Goal: Task Accomplishment & Management: Complete application form

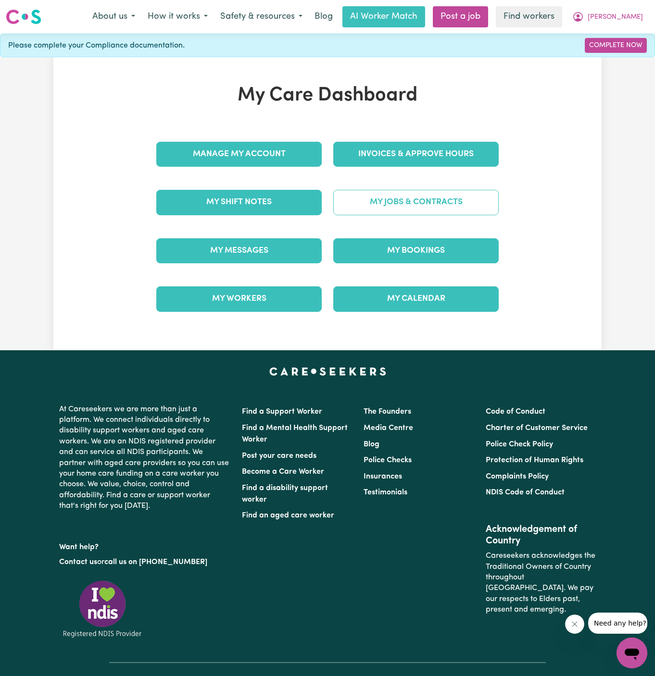
click at [433, 205] on link "My Jobs & Contracts" at bounding box center [415, 202] width 165 height 25
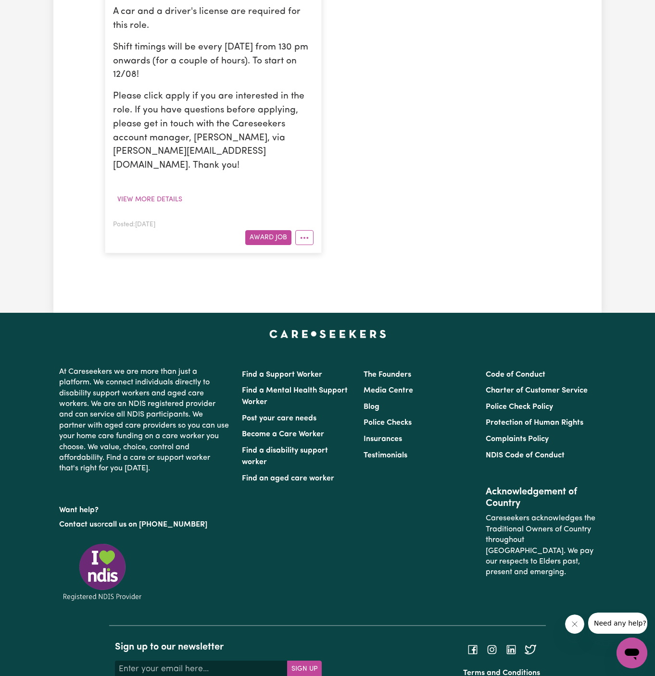
scroll to position [503, 0]
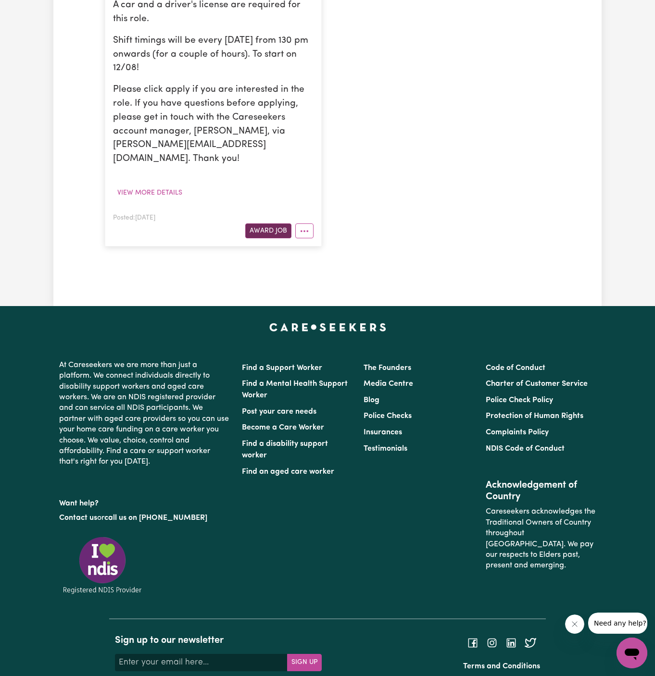
click at [272, 223] on button "Award Job" at bounding box center [268, 230] width 46 height 15
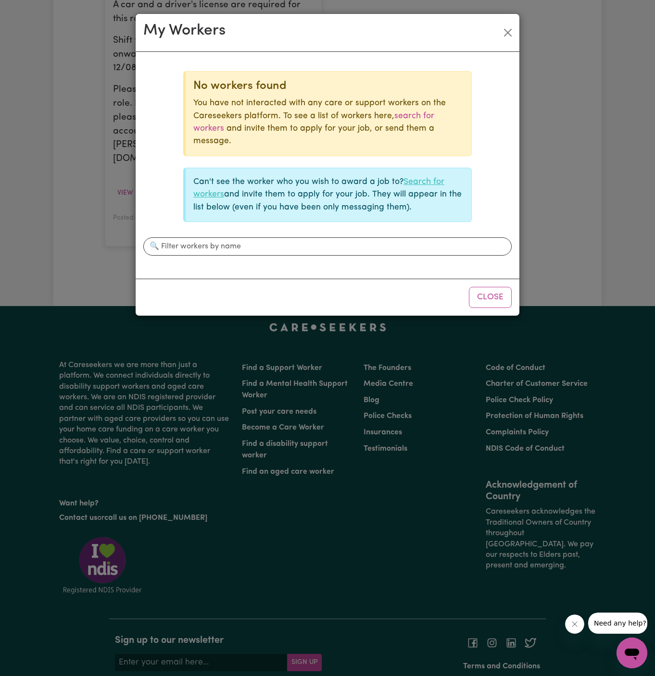
click at [436, 178] on link "Search for workers" at bounding box center [318, 188] width 251 height 21
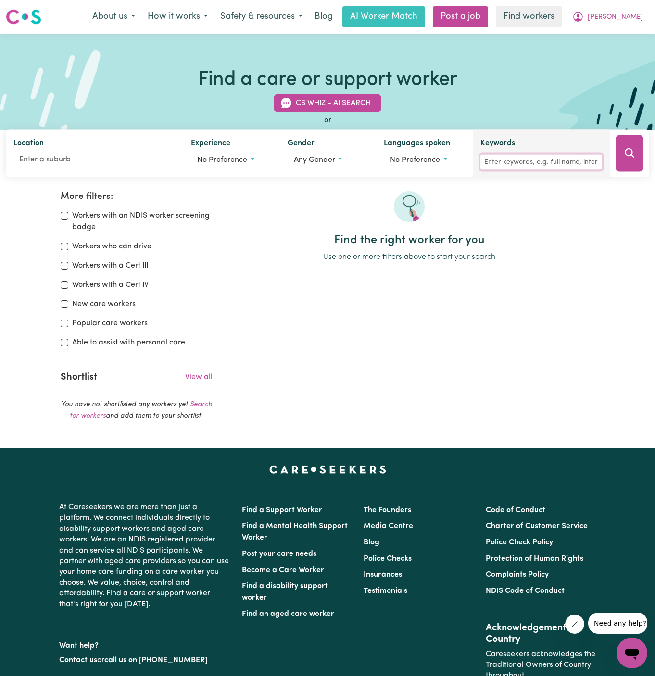
click at [554, 160] on input "Keywords" at bounding box center [541, 162] width 122 height 15
type input "i"
type input "[PERSON_NAME]"
click at [626, 157] on icon "Search" at bounding box center [629, 154] width 12 height 12
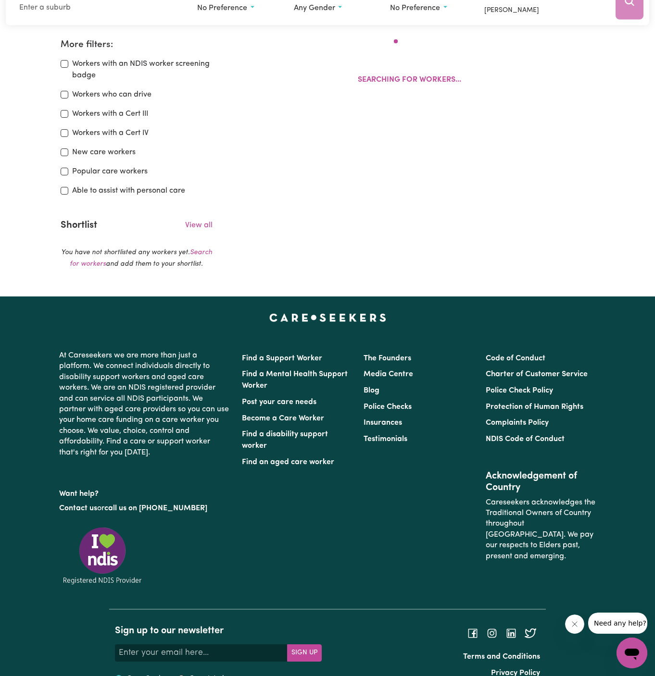
scroll to position [160, 0]
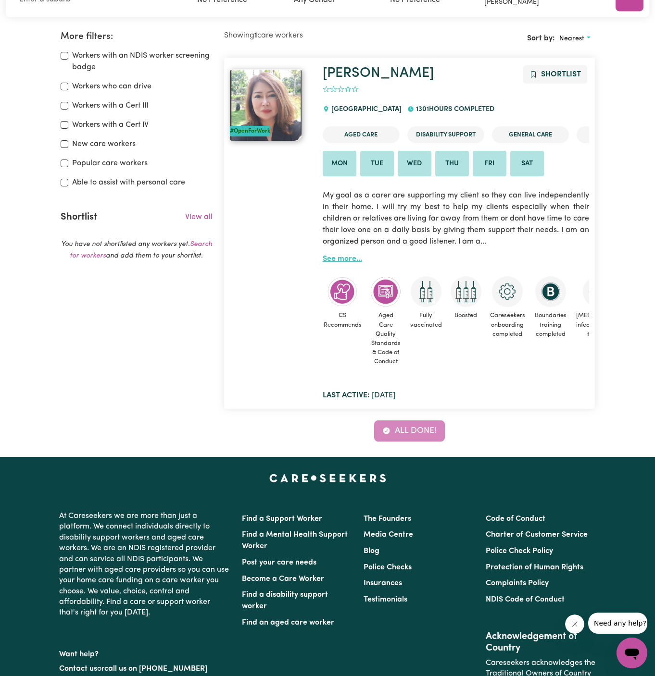
click at [341, 255] on link "See more..." at bounding box center [341, 259] width 39 height 8
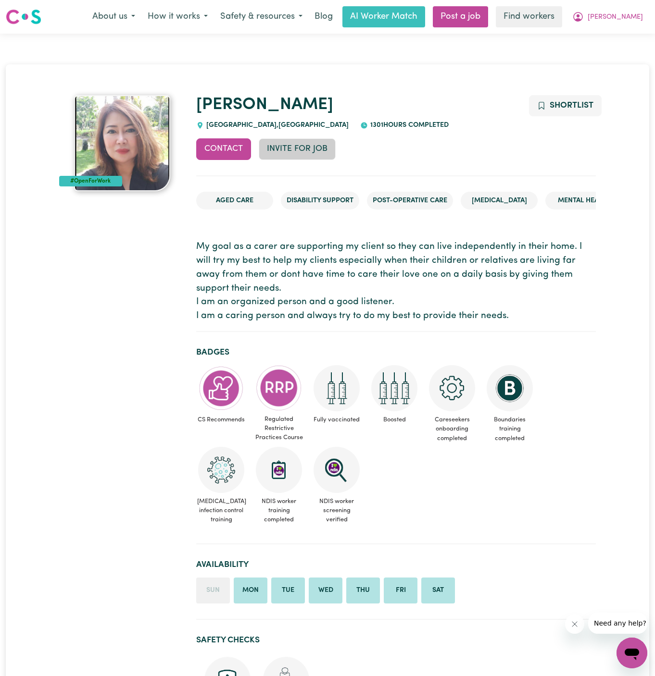
click at [305, 148] on button "Invite for Job" at bounding box center [297, 148] width 77 height 21
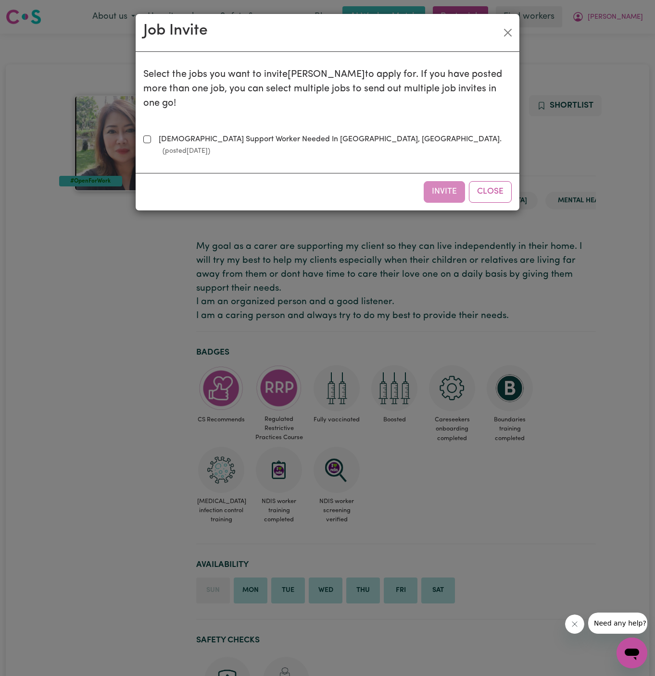
click at [345, 134] on label "[DEMOGRAPHIC_DATA] Support Worker Needed In [GEOGRAPHIC_DATA], [GEOGRAPHIC_DATA…" at bounding box center [333, 145] width 357 height 23
click at [151, 136] on input "[DEMOGRAPHIC_DATA] Support Worker Needed In [GEOGRAPHIC_DATA], [GEOGRAPHIC_DATA…" at bounding box center [147, 140] width 8 height 8
checkbox input "true"
click at [448, 181] on button "Invite" at bounding box center [443, 191] width 41 height 21
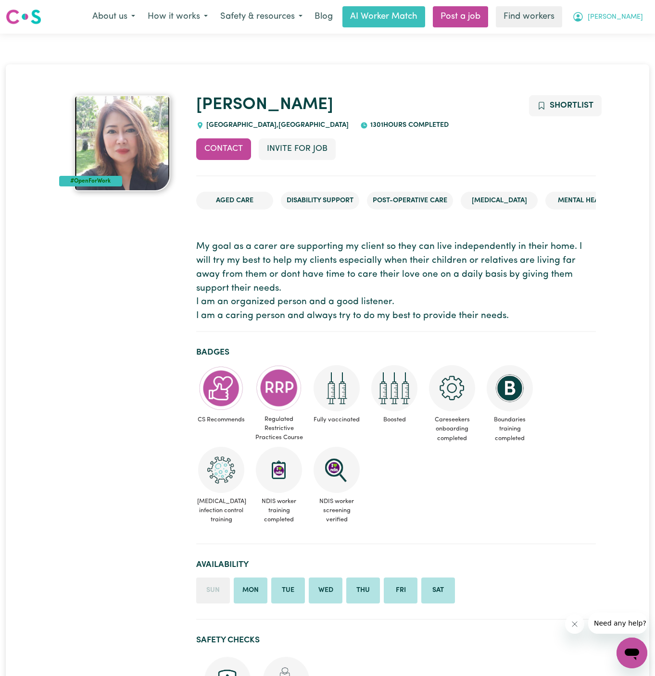
click at [636, 15] on span "[PERSON_NAME]" at bounding box center [614, 17] width 55 height 11
click at [624, 37] on link "My Dashboard" at bounding box center [610, 37] width 76 height 18
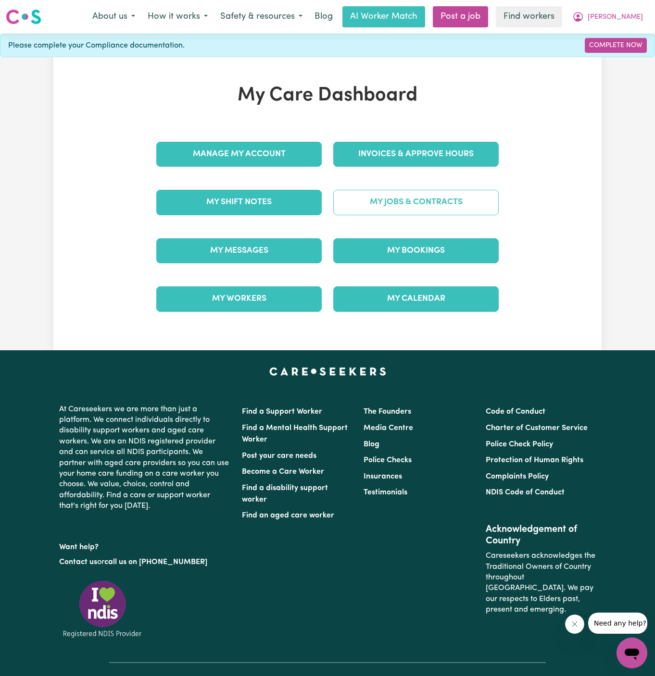
click at [462, 196] on link "My Jobs & Contracts" at bounding box center [415, 202] width 165 height 25
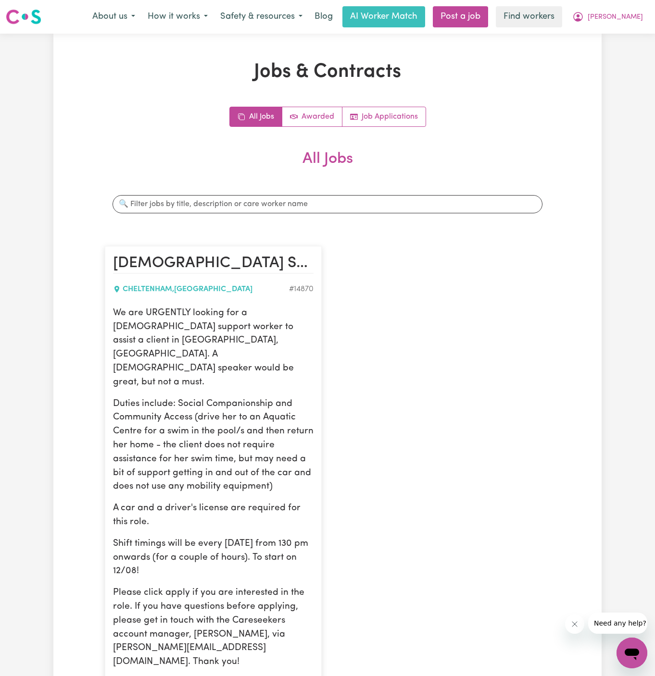
scroll to position [372, 0]
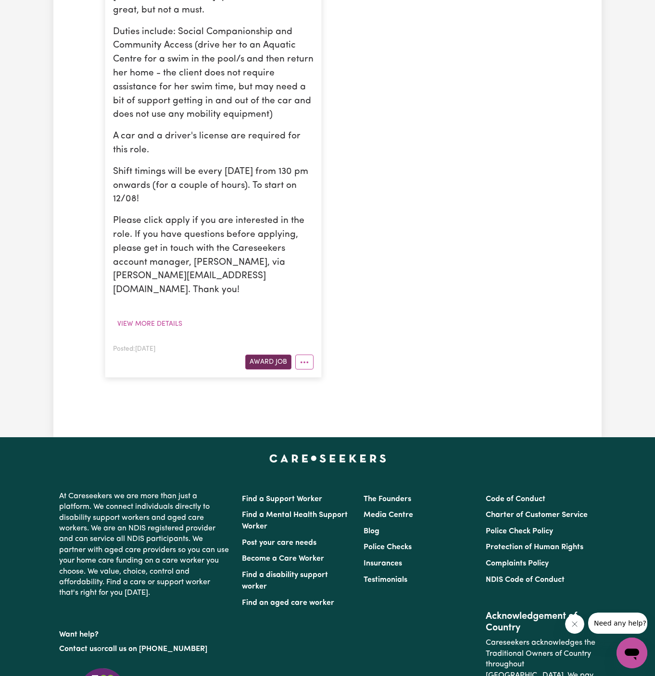
click at [286, 355] on button "Award Job" at bounding box center [268, 362] width 46 height 15
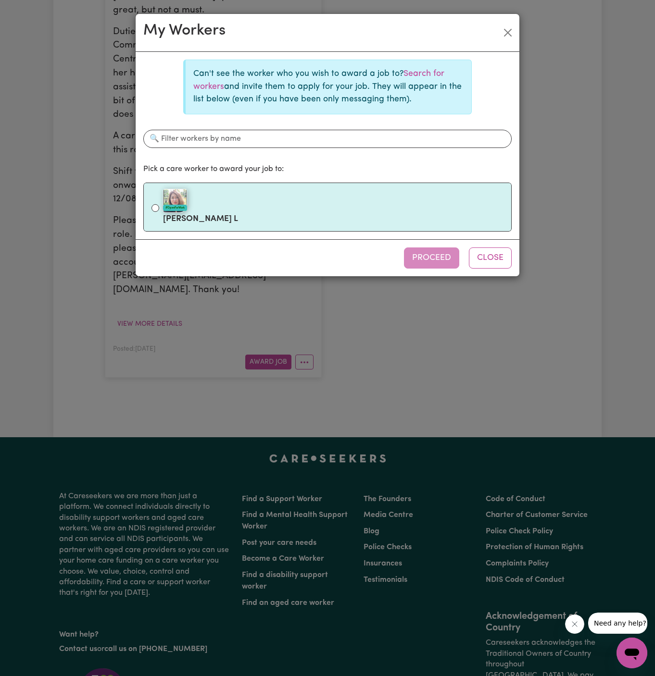
click at [283, 213] on label "#OpenForWork [PERSON_NAME]" at bounding box center [333, 207] width 340 height 40
click at [159, 212] on input "#OpenForWork [PERSON_NAME]" at bounding box center [155, 208] width 8 height 8
radio input "true"
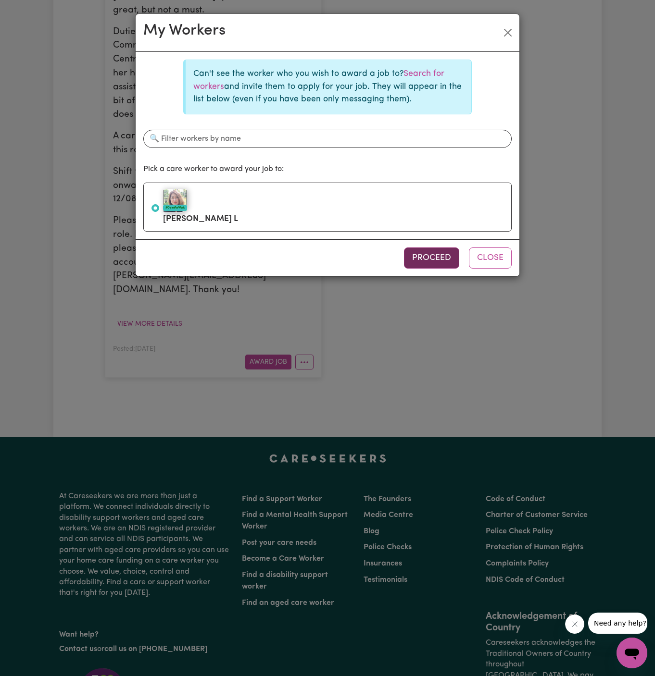
click at [441, 254] on button "Proceed" at bounding box center [431, 257] width 55 height 21
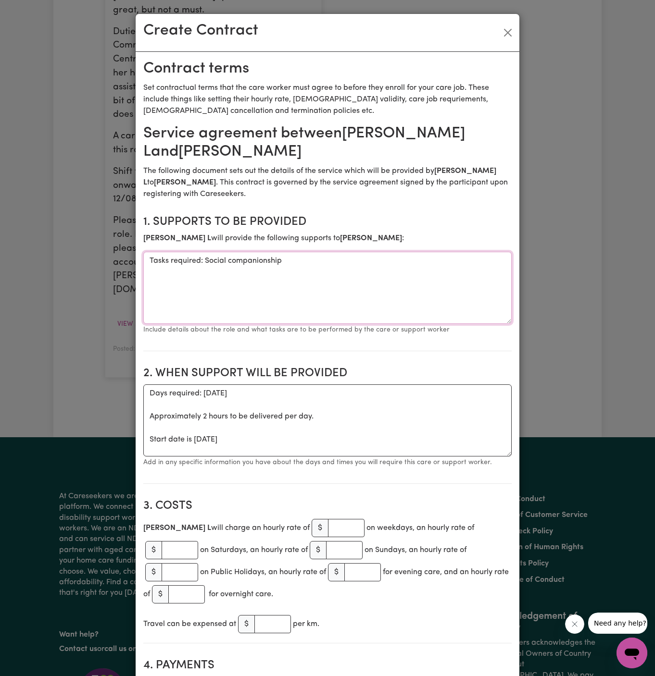
click at [200, 260] on textarea "Tasks required: Social companionship" at bounding box center [327, 288] width 368 height 72
drag, startPoint x: 205, startPoint y: 261, endPoint x: 128, endPoint y: 260, distance: 76.9
click at [128, 260] on div "Create Contract Contract terms Set contractual terms that the care worker must …" at bounding box center [327, 338] width 655 height 676
click at [210, 258] on textarea "Social companionship" at bounding box center [327, 288] width 368 height 72
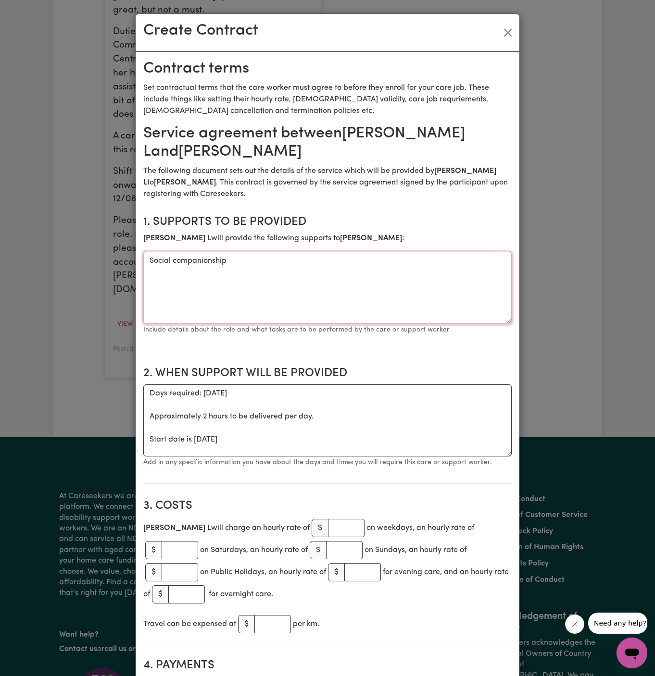
click at [210, 258] on textarea "Social companionship" at bounding box center [327, 288] width 368 height 72
paste textarea "Companionship and Community Access (drive her to an Aquatic Centre for a swim i…"
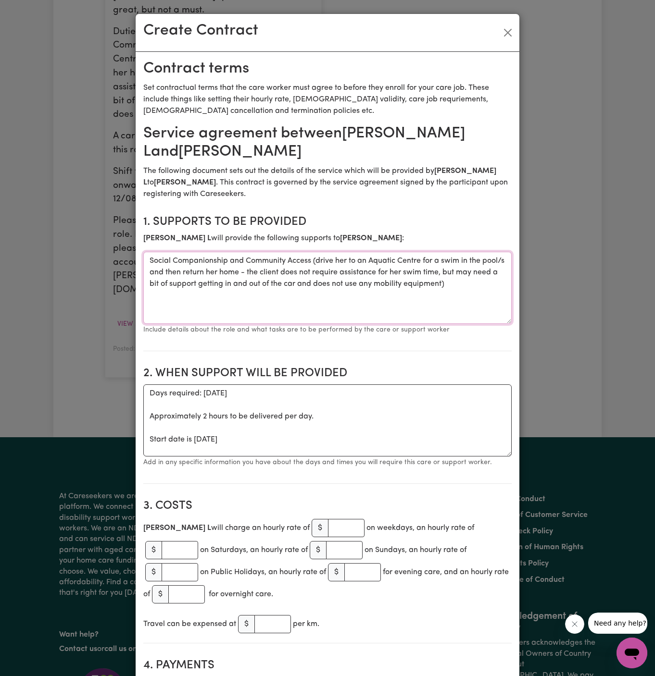
type textarea "Social Companionship and Community Access (drive her to an Aquatic Centre for a…"
click at [324, 428] on textarea "Days required: [DATE] Approximately 2 hours to be delivered per day. Start date…" at bounding box center [327, 420] width 368 height 72
drag, startPoint x: 145, startPoint y: 441, endPoint x: 145, endPoint y: 375, distance: 65.8
click at [145, 375] on section "2. When support will be provided When support will be provided Days required: […" at bounding box center [327, 421] width 368 height 125
click at [224, 395] on textarea "Start date is [DATE]" at bounding box center [327, 420] width 368 height 72
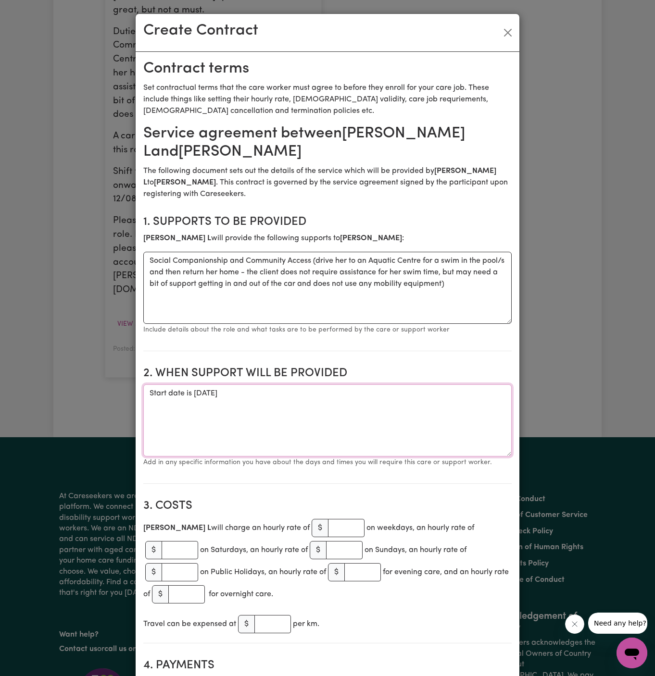
click at [224, 395] on textarea "Start date is [DATE]" at bounding box center [327, 420] width 368 height 72
click at [226, 395] on textarea "Start date is [DATE]" at bounding box center [327, 420] width 368 height 72
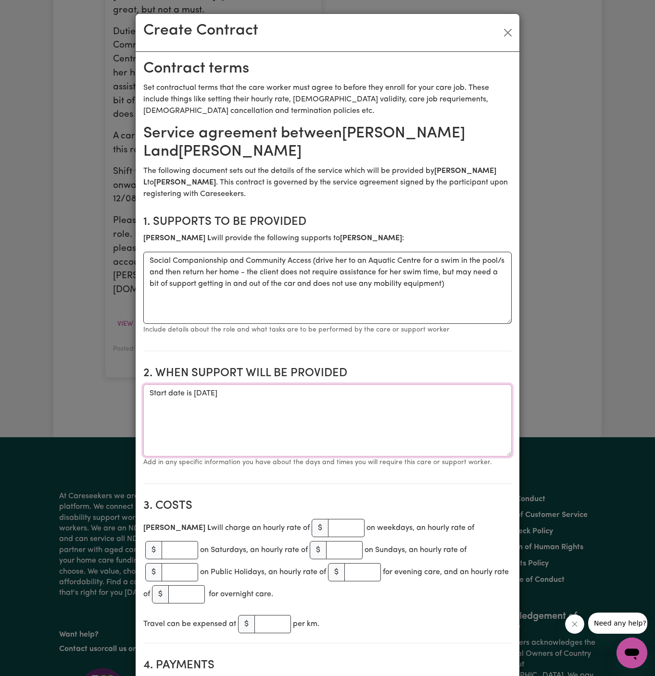
click at [226, 395] on textarea "Start date is [DATE]" at bounding box center [327, 420] width 368 height 72
click at [387, 379] on h2 "2. When support will be provided" at bounding box center [327, 374] width 368 height 14
click at [371, 394] on textarea "Start date is [DATE]" at bounding box center [327, 420] width 368 height 72
click at [427, 410] on textarea "Start date is [DATE] from 2 pm to 4 pm Weekly [DATE] from 2 pm to 4 pm" at bounding box center [327, 420] width 368 height 72
type textarea "Start date is [DATE] from 2 pm to 4 pm Weekly [DATE] from 2 pm to 4 pm"
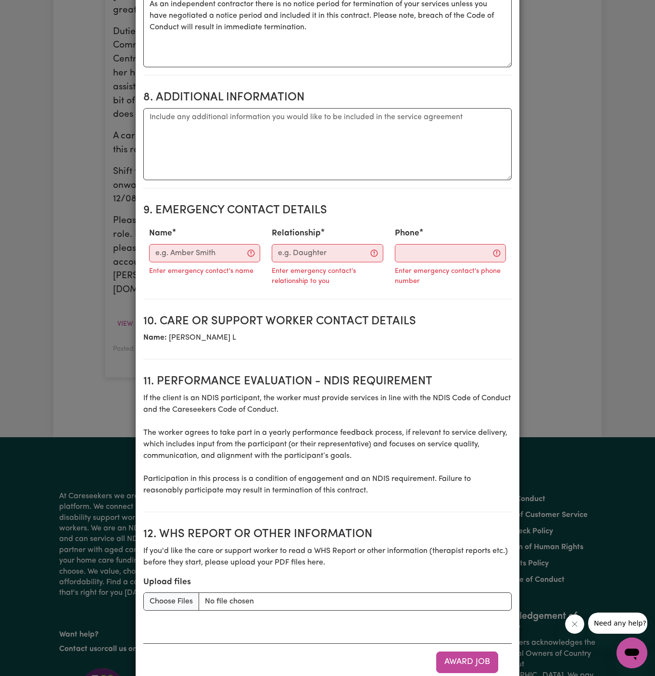
scroll to position [845, 0]
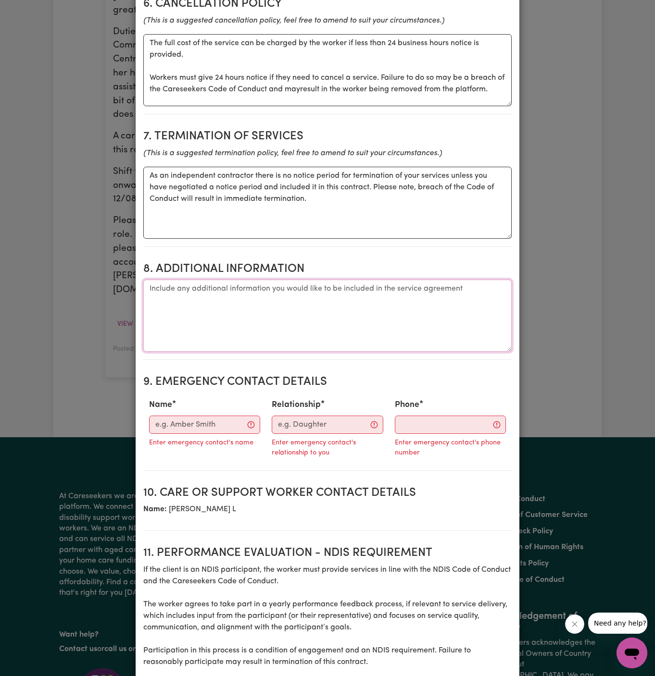
click at [352, 280] on textarea "Additional information" at bounding box center [327, 316] width 368 height 72
paste textarea "she needs to remind [PERSON_NAME] to buy a 10 visit swim pass when they get to …"
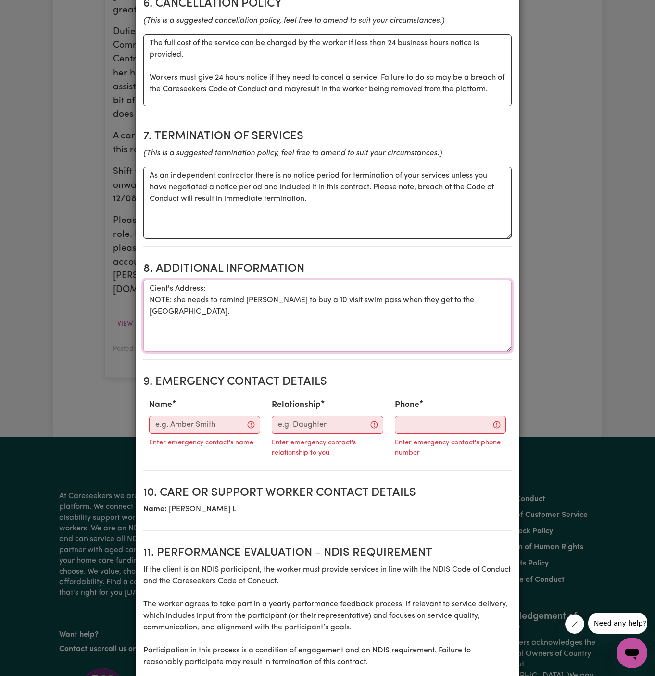
drag, startPoint x: 218, startPoint y: 278, endPoint x: 177, endPoint y: 277, distance: 41.3
click at [177, 280] on textarea "Cient's Address: NOTE: she needs to remind [PERSON_NAME] to buy a 10 visit swim…" at bounding box center [327, 316] width 368 height 72
click at [300, 281] on textarea "Cient's Address: NOTE: Please remind [PERSON_NAME] to buy a 10 visit swim pass …" at bounding box center [327, 316] width 368 height 72
click at [294, 280] on textarea "Cient's Address: NOTE: Please remind [PERSON_NAME] to buy a 10 visit swim pass …" at bounding box center [327, 316] width 368 height 72
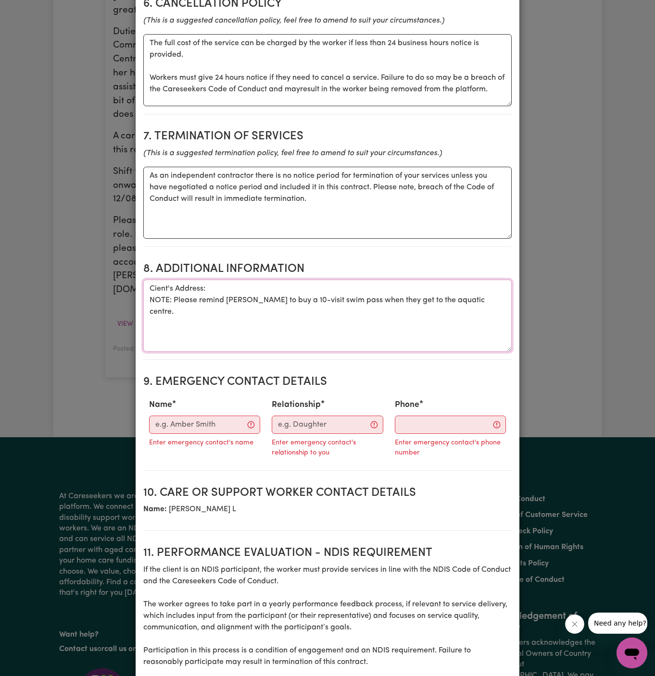
drag, startPoint x: 416, startPoint y: 279, endPoint x: 395, endPoint y: 313, distance: 40.0
click at [395, 313] on textarea "Cient's Address: NOTE: Please remind [PERSON_NAME] to buy a 10-visit swim pass …" at bounding box center [327, 316] width 368 height 72
click at [380, 280] on textarea "Cient's Address: NOTE: Please remind [PERSON_NAME] to buy a 10-visit swim pass …" at bounding box center [327, 316] width 368 height 72
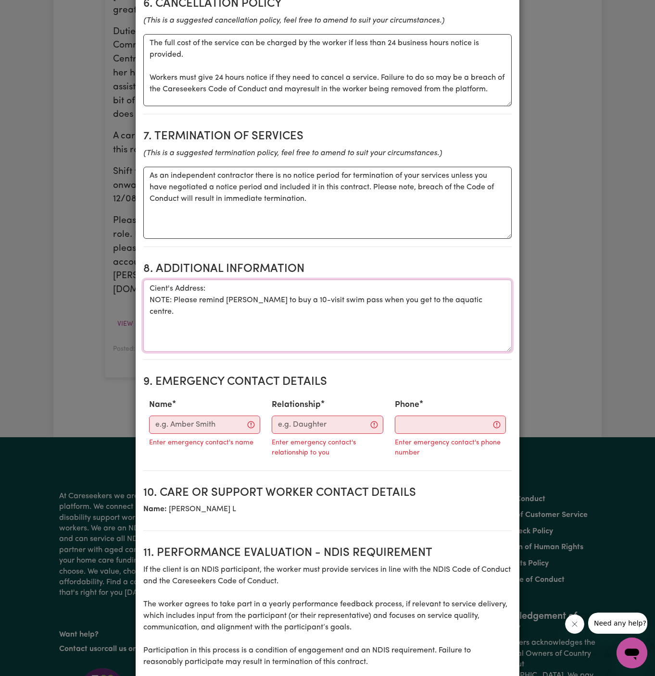
click at [437, 284] on textarea "Cient's Address: NOTE: Please remind [PERSON_NAME] to buy a 10-visit swim pass …" at bounding box center [327, 316] width 368 height 72
click at [465, 291] on textarea "Cient's Address: NOTE: Please remind [PERSON_NAME] to buy a 10-visit swim pass …" at bounding box center [327, 316] width 368 height 72
click at [163, 280] on textarea "Cient's Address: NOTE: Please remind [PERSON_NAME] to buy a 10-visit swim pass …" at bounding box center [327, 316] width 368 height 72
click at [235, 280] on textarea "Client's Address: NOTE: Please remind [PERSON_NAME] to buy a 10-visit swim pass…" at bounding box center [327, 316] width 368 height 72
click at [263, 280] on textarea "Client's Address: NOTE: Please remind [PERSON_NAME] to buy a 10-visit swim pass…" at bounding box center [327, 316] width 368 height 72
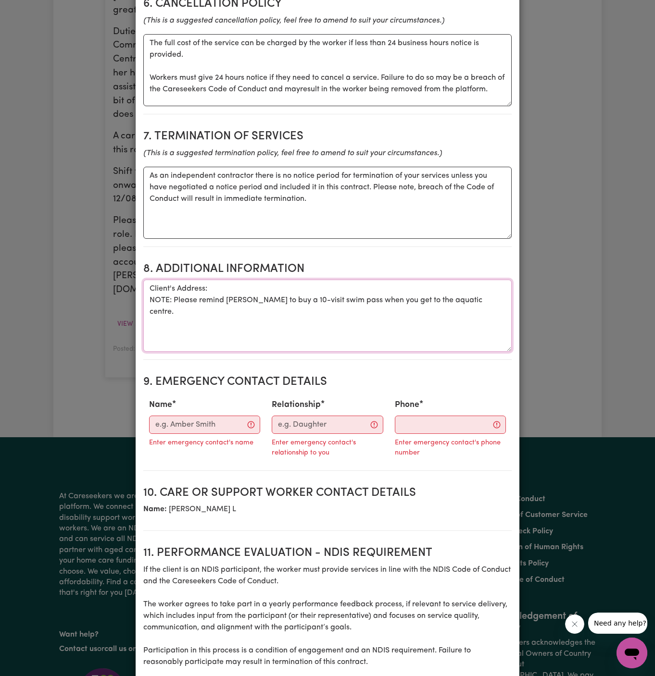
paste textarea "[STREET_ADDRESS][PERSON_NAME]"
type textarea "Client's Address: [STREET_ADDRESS][PERSON_NAME] NOTE: Please remind [PERSON_NAM…"
click at [203, 416] on input "Name" at bounding box center [204, 425] width 111 height 18
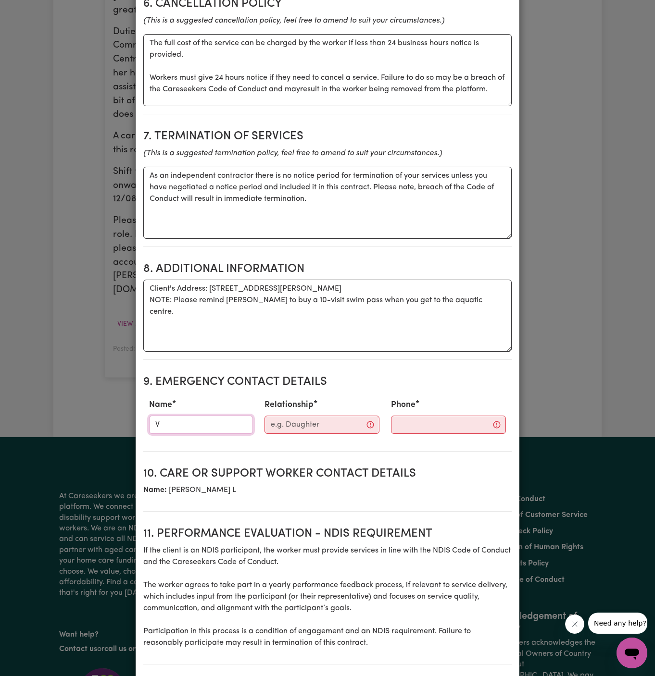
type input "Vitality Club"
click at [317, 416] on input "Relationship" at bounding box center [321, 425] width 115 height 18
type input "Case Manager"
click at [431, 395] on div "Phone" at bounding box center [440, 416] width 128 height 42
click at [420, 416] on input "Phone" at bounding box center [440, 425] width 116 height 18
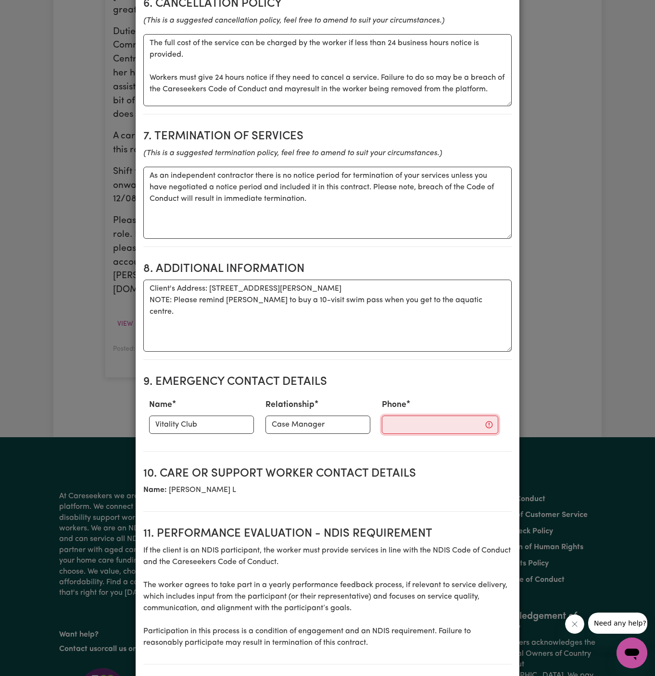
click at [420, 416] on input "Phone" at bounding box center [440, 425] width 116 height 18
paste input "281032037"
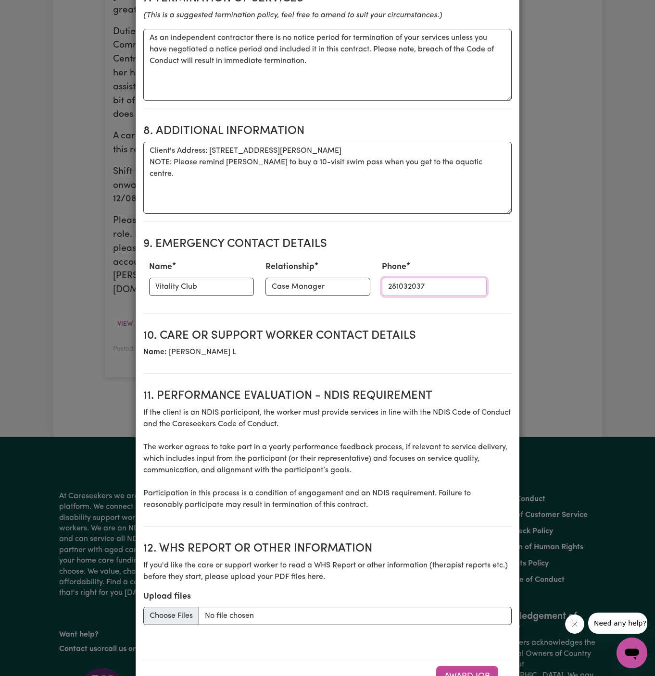
type input "281032037"
click at [173, 607] on input "Upload files" at bounding box center [327, 616] width 368 height 18
type input "C:\fakepath\Patricia_Forner_Care_Plan_20250808.docx"
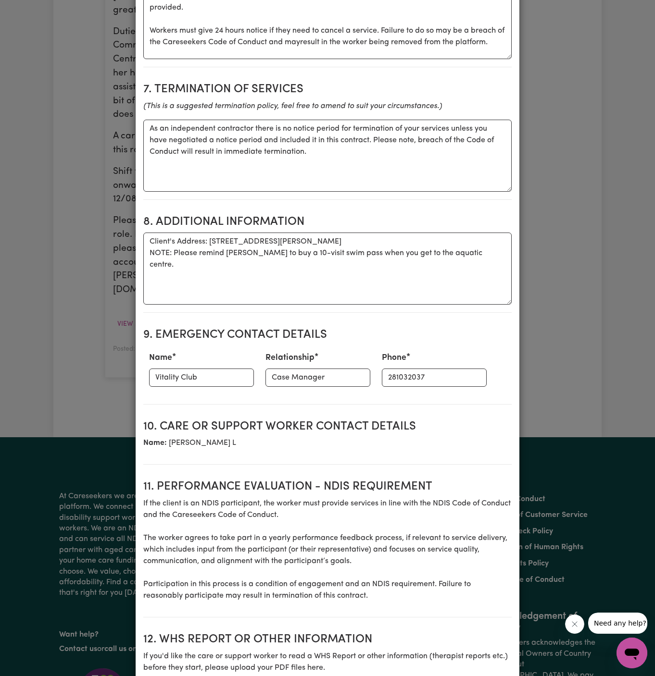
scroll to position [922, 0]
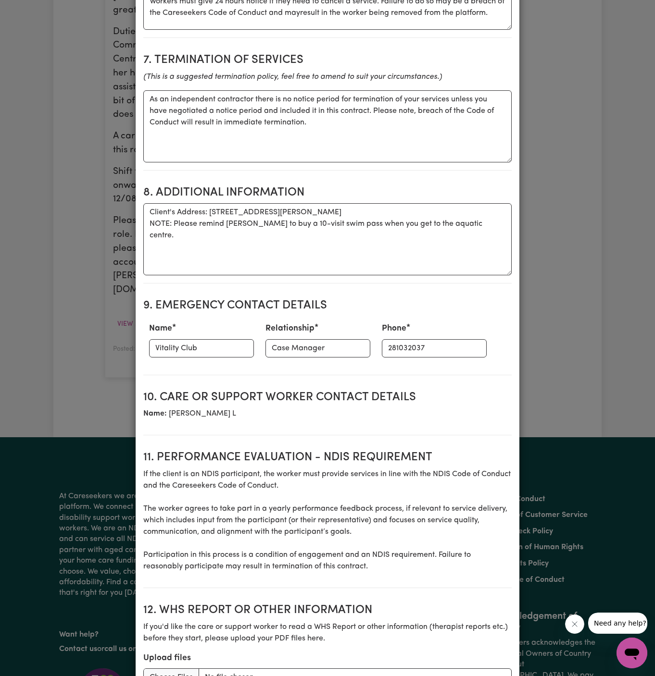
click at [348, 347] on section "9. Emergency Contact Details Name Vitality Club Relationship Case Manager Phone…" at bounding box center [327, 333] width 368 height 84
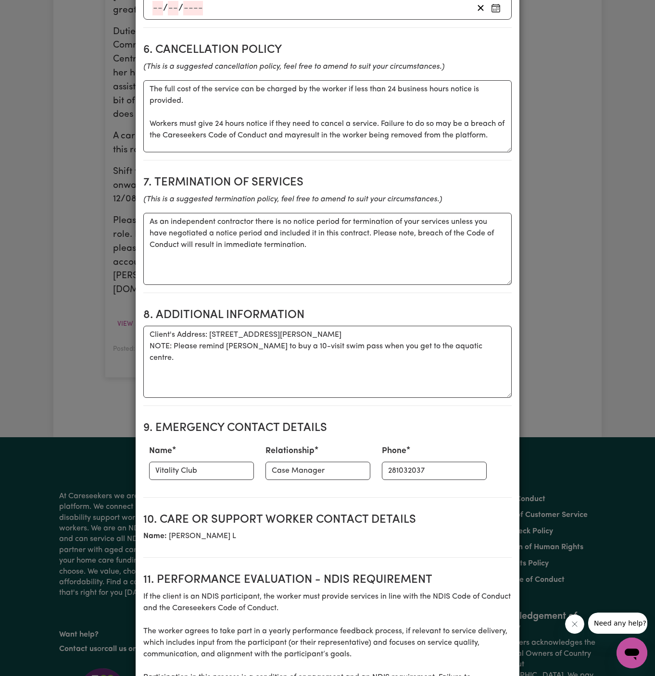
scroll to position [998, 0]
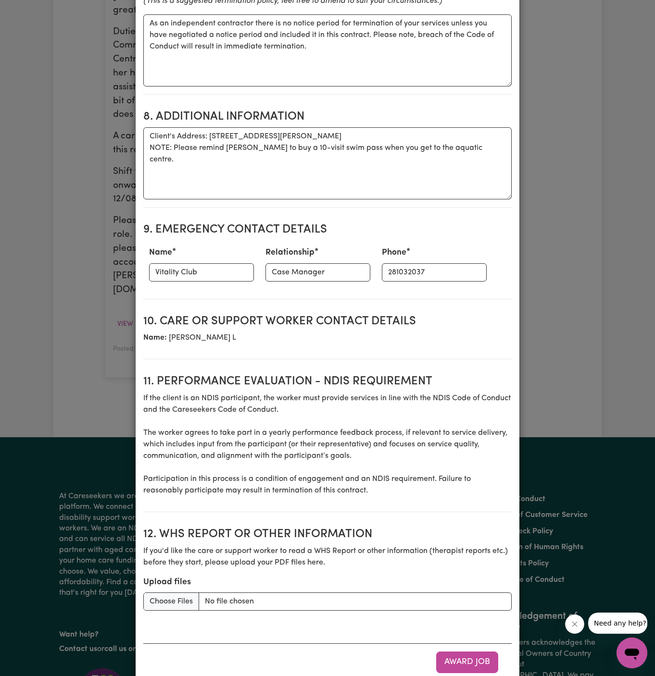
click at [463, 324] on section "10. Care or support worker contact details Name: [PERSON_NAME]" at bounding box center [327, 333] width 368 height 53
click at [471, 652] on button "Award Job" at bounding box center [467, 662] width 62 height 21
type textarea "Tasks required: Social companionship"
type textarea "Days required: [DATE] Approximately 2 hours to be delivered per day. Start date…"
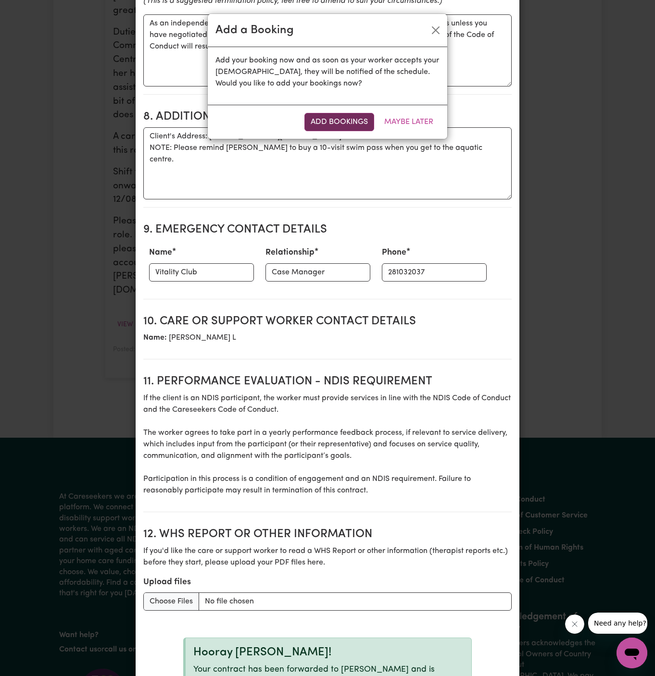
click at [326, 121] on button "Add Bookings" at bounding box center [339, 122] width 70 height 18
type textarea "Tasks required: Social companionship"
type textarea "Days required: [DATE] Approximately 2 hours to be delivered per day. Start date…"
type textarea "The full cost of the service can be charged by the worker if less than 24 busin…"
type textarea "As an independent contractor there is no notice period for termination of your …"
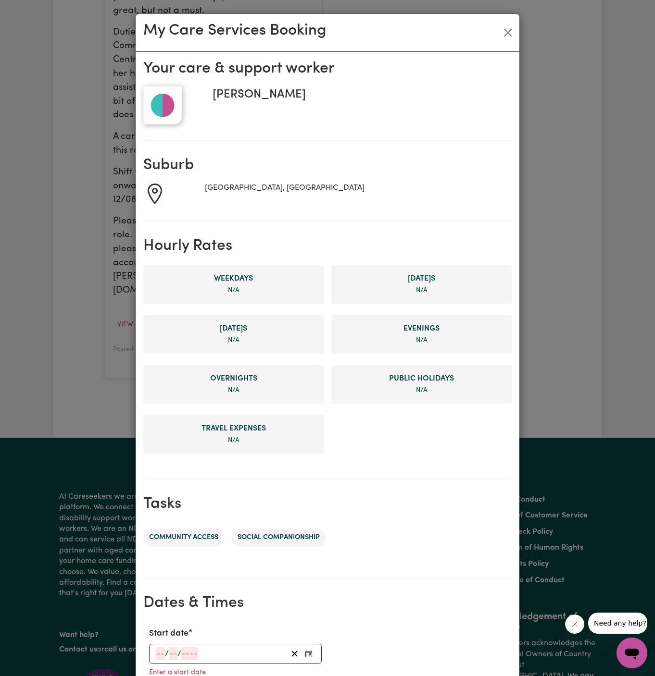
scroll to position [220, 0]
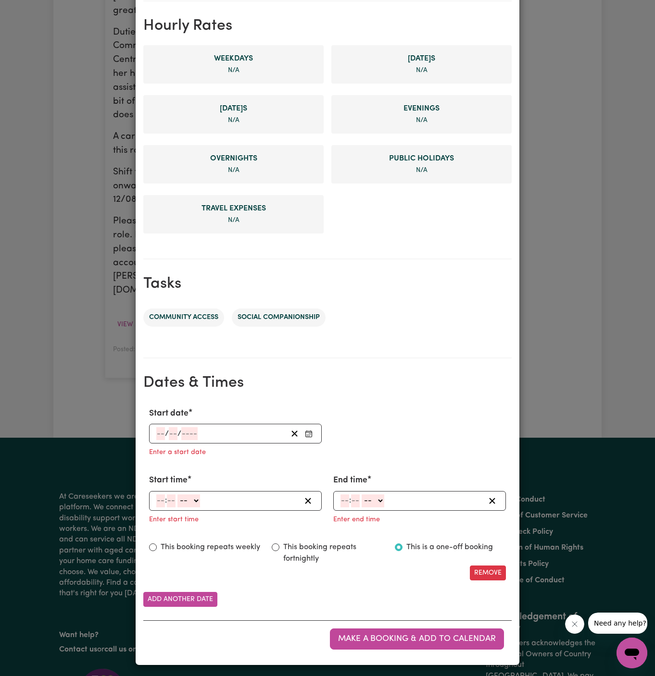
click at [161, 435] on input "number" at bounding box center [160, 433] width 9 height 13
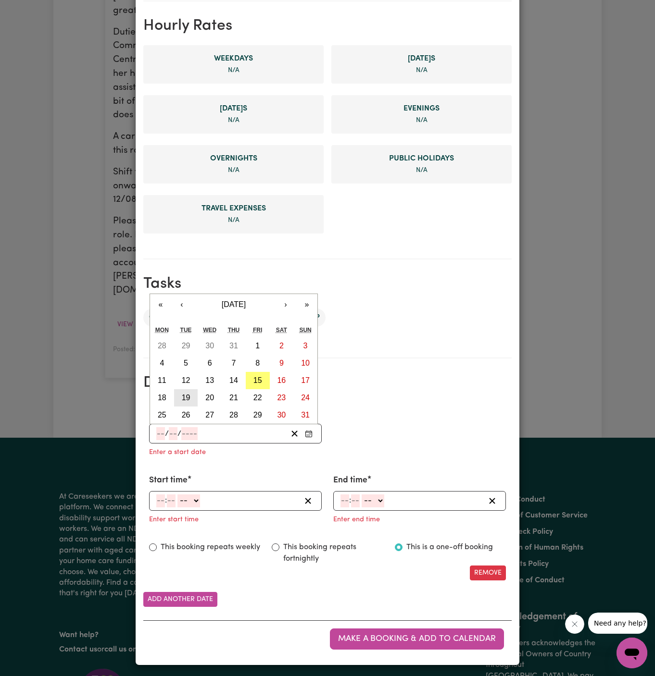
click at [190, 394] on button "19" at bounding box center [186, 397] width 24 height 17
type input "[DATE]"
type input "19"
type input "8"
type input "2025"
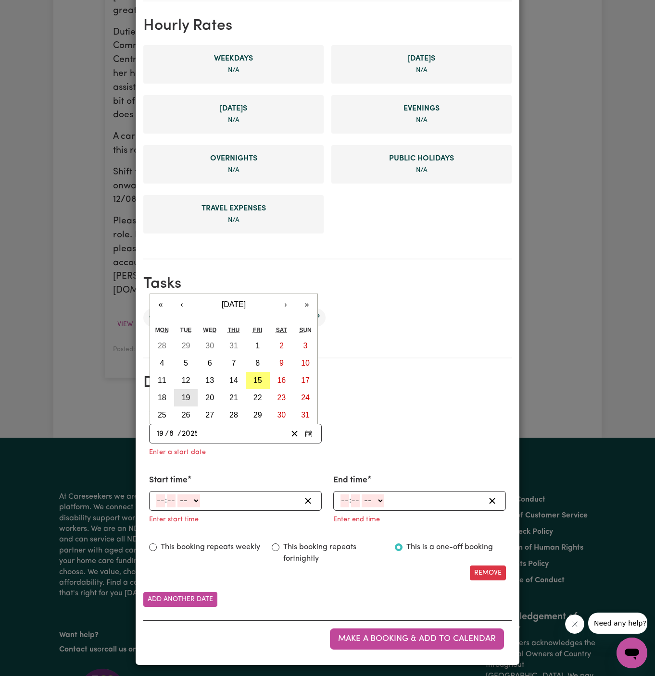
scroll to position [201, 0]
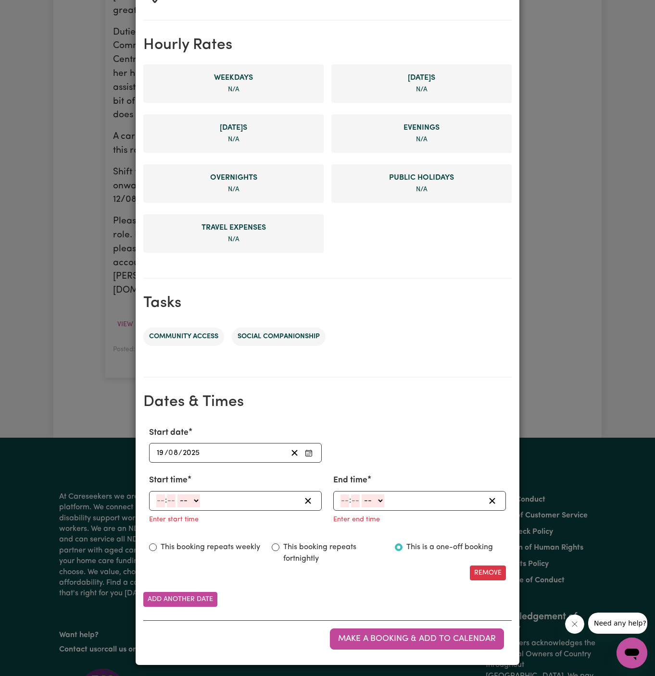
click at [160, 498] on input "number" at bounding box center [160, 500] width 9 height 13
type input "2"
type input "00"
click at [192, 504] on select "-- AM PM" at bounding box center [187, 500] width 23 height 13
select select "pm"
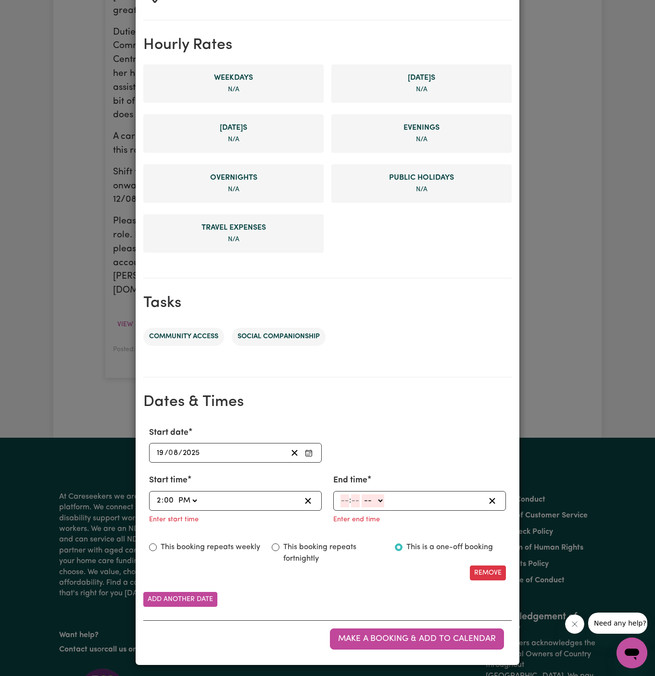
click at [176, 494] on select "-- AM PM" at bounding box center [187, 500] width 23 height 13
type input "14:00"
type input "0"
click at [343, 500] on input "number" at bounding box center [344, 500] width 9 height 13
type input "4"
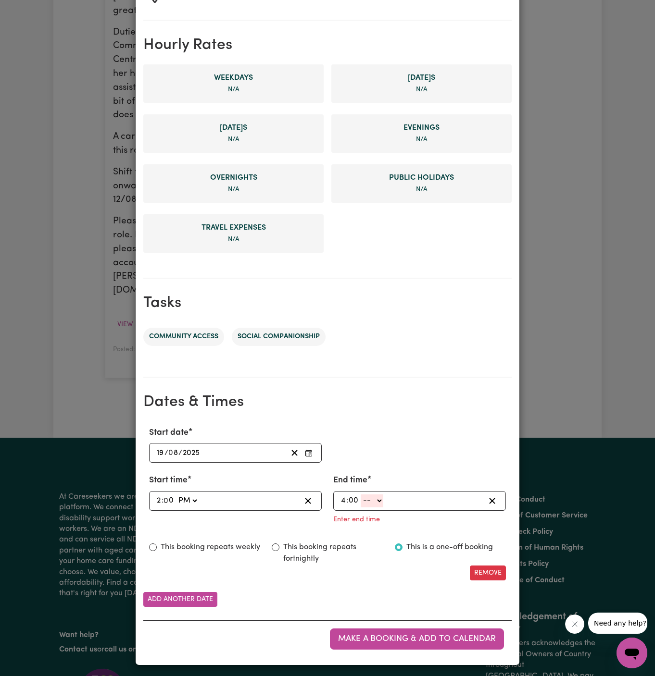
type input "00"
click at [375, 505] on select "-- AM PM" at bounding box center [371, 500] width 23 height 13
select select "pm"
click at [360, 507] on select "-- AM PM" at bounding box center [371, 500] width 23 height 13
type input "16:00"
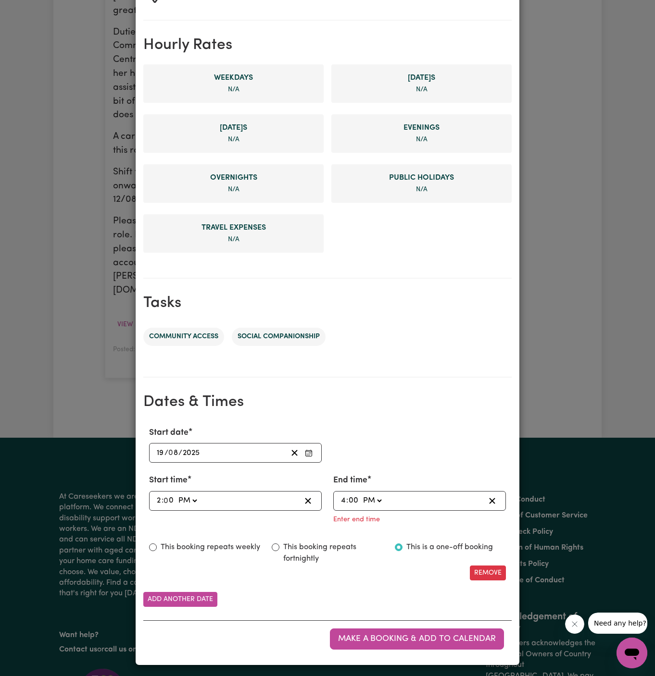
type input "0"
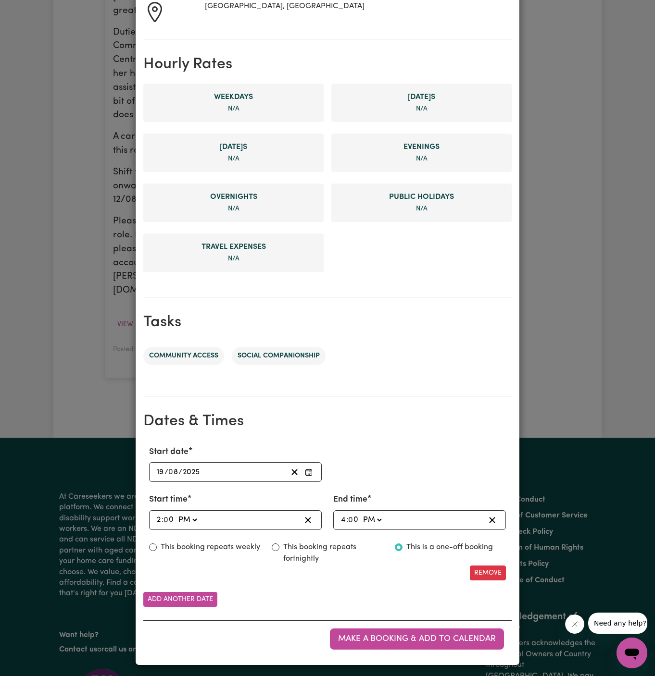
click at [256, 543] on label "This booking repeats weekly" at bounding box center [210, 548] width 99 height 12
click at [157, 543] on input "This booking repeats weekly" at bounding box center [153, 547] width 8 height 8
radio input "true"
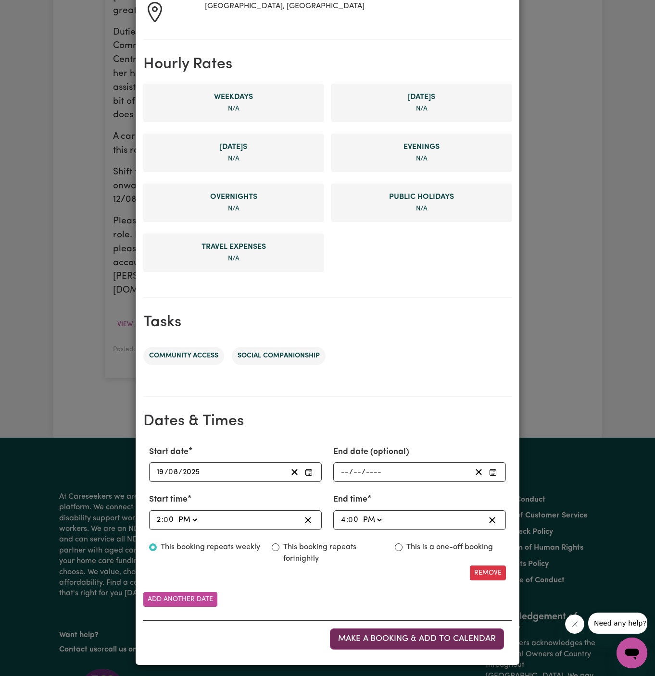
click at [424, 640] on span "Make a booking & add to calendar" at bounding box center [417, 639] width 158 height 8
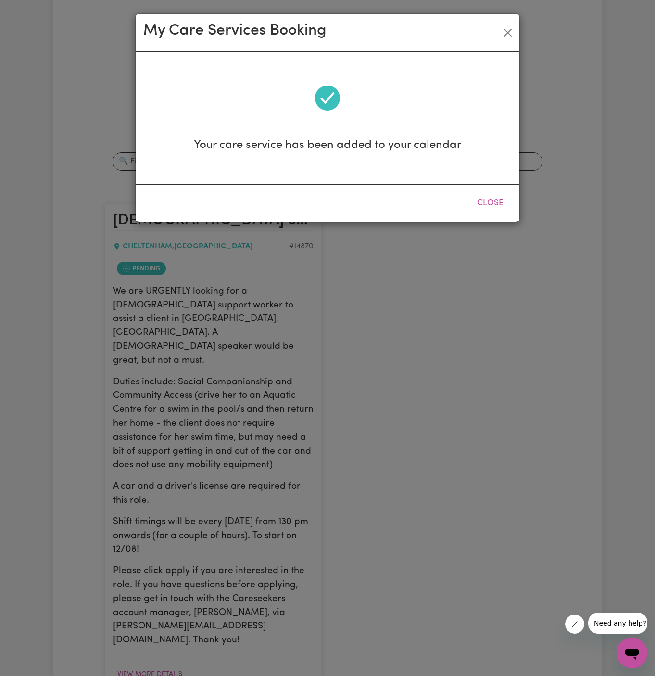
scroll to position [0, 0]
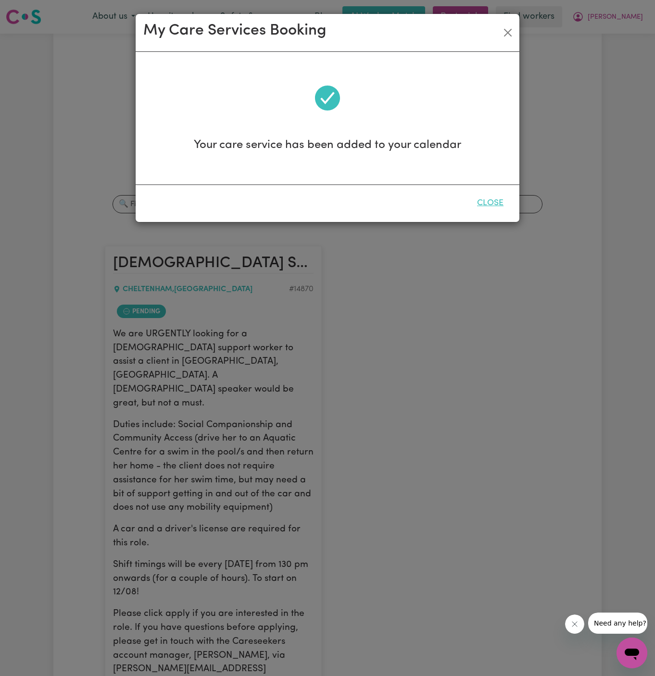
click at [490, 205] on button "Close" at bounding box center [490, 203] width 43 height 21
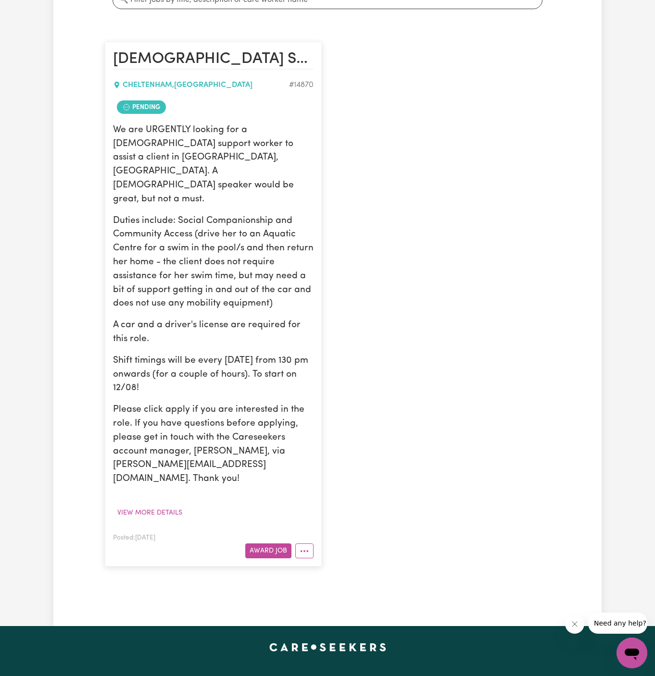
scroll to position [218, 0]
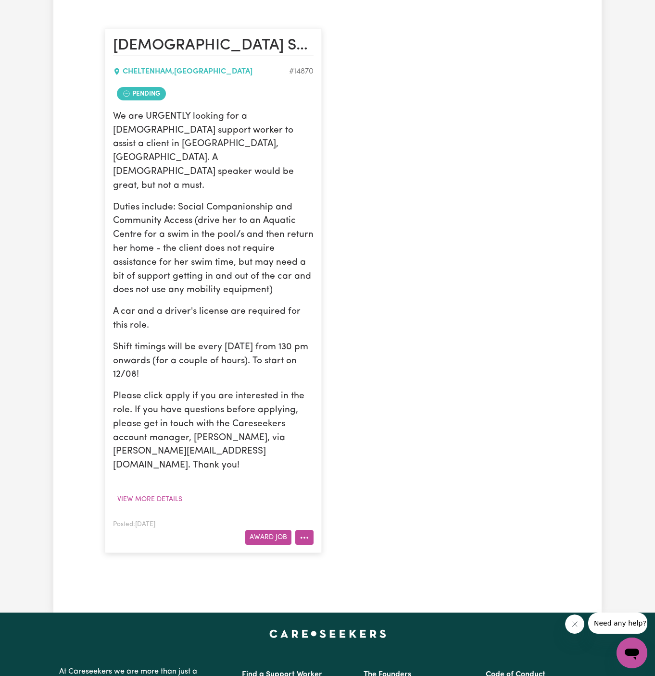
click at [307, 530] on button "More options" at bounding box center [304, 537] width 18 height 15
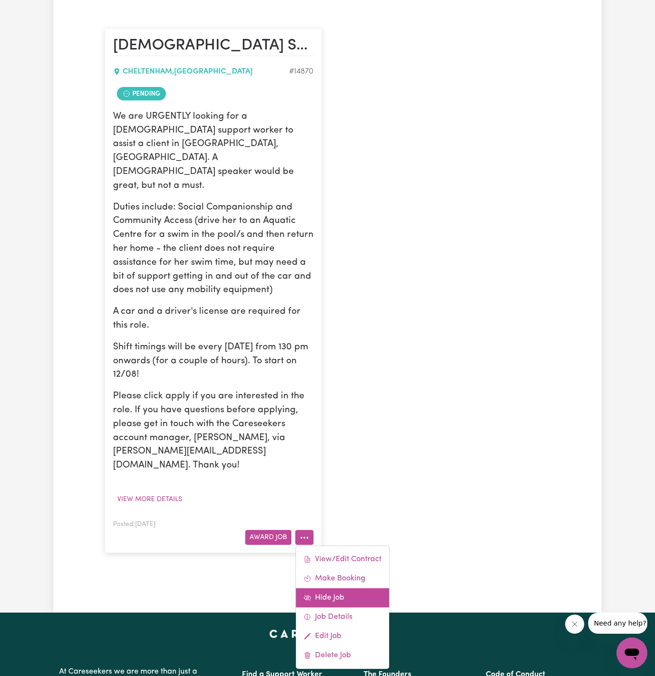
click at [362, 588] on link "Hide Job" at bounding box center [342, 597] width 93 height 19
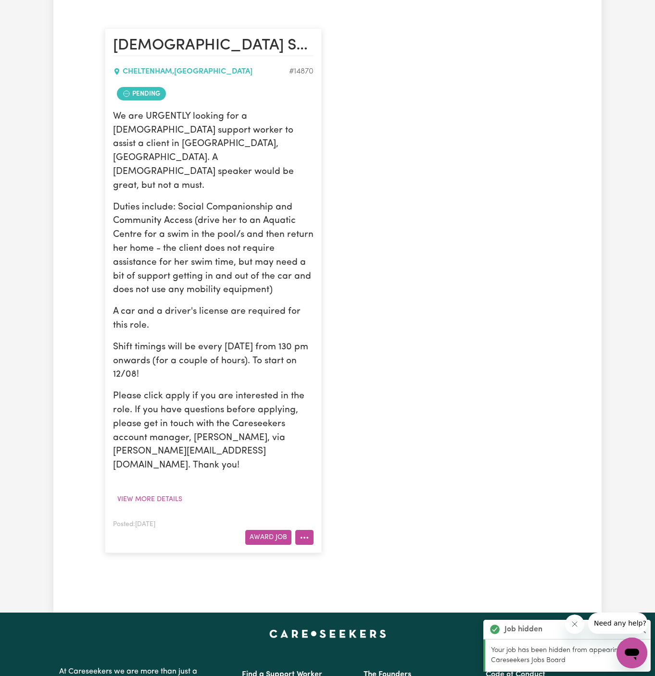
click at [305, 533] on icon "More options" at bounding box center [304, 538] width 10 height 10
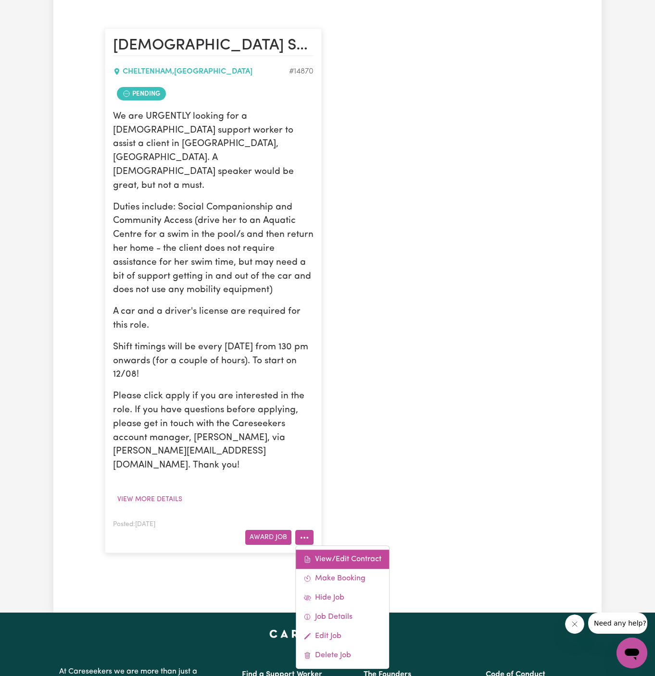
click at [371, 550] on link "View/Edit Contract" at bounding box center [342, 559] width 93 height 19
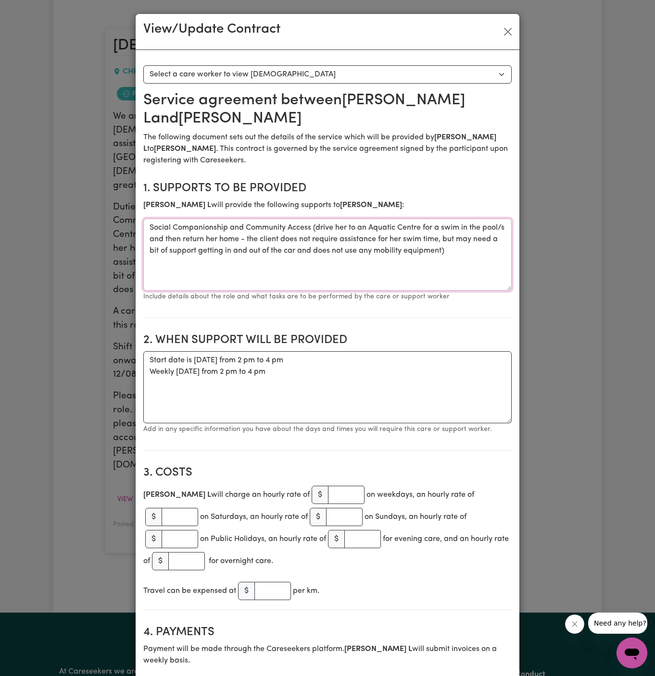
click at [209, 223] on textarea "Social Companionship and Community Access (drive her to an Aquatic Centre for a…" at bounding box center [327, 255] width 368 height 72
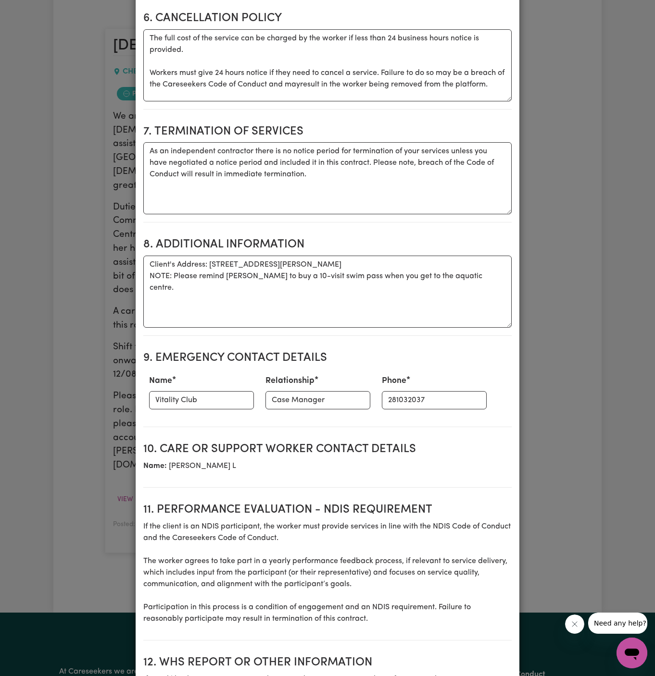
scroll to position [789, 0]
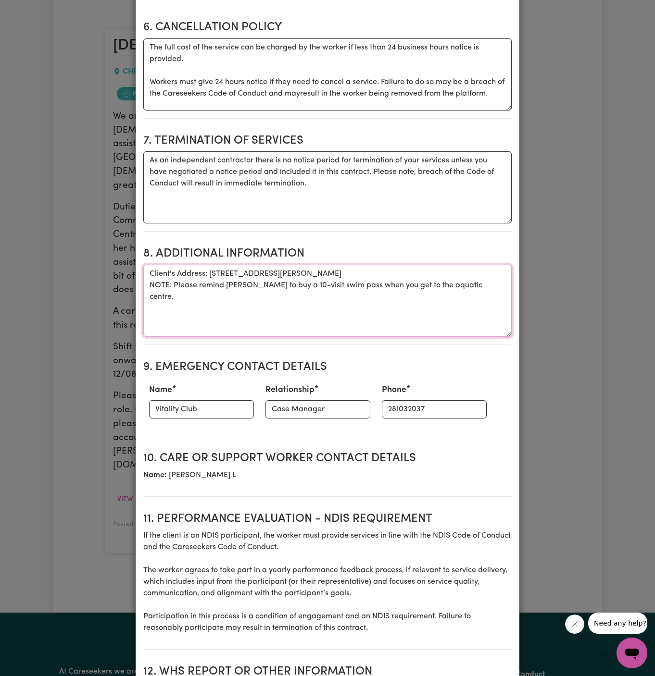
drag, startPoint x: 490, startPoint y: 260, endPoint x: 96, endPoint y: 248, distance: 394.2
click at [96, 248] on div "View/Update Contract Select a contract to view Select a care worker to view [DE…" at bounding box center [327, 338] width 655 height 676
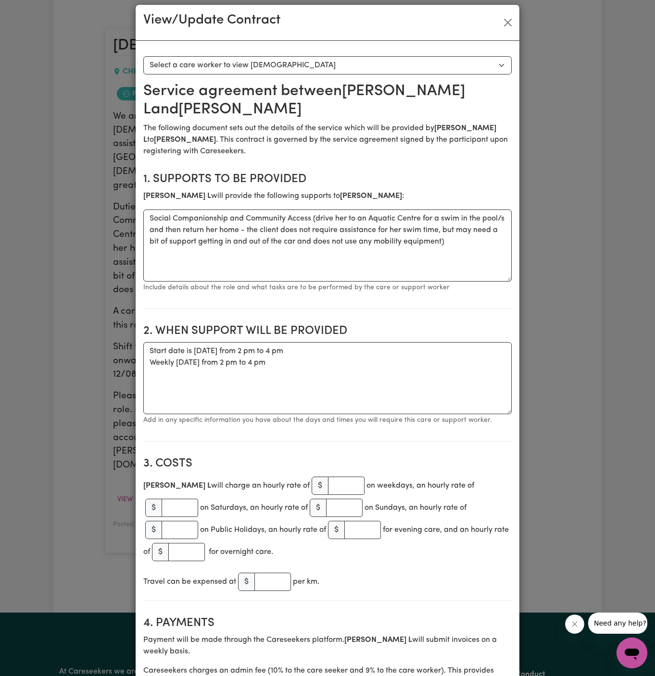
scroll to position [0, 0]
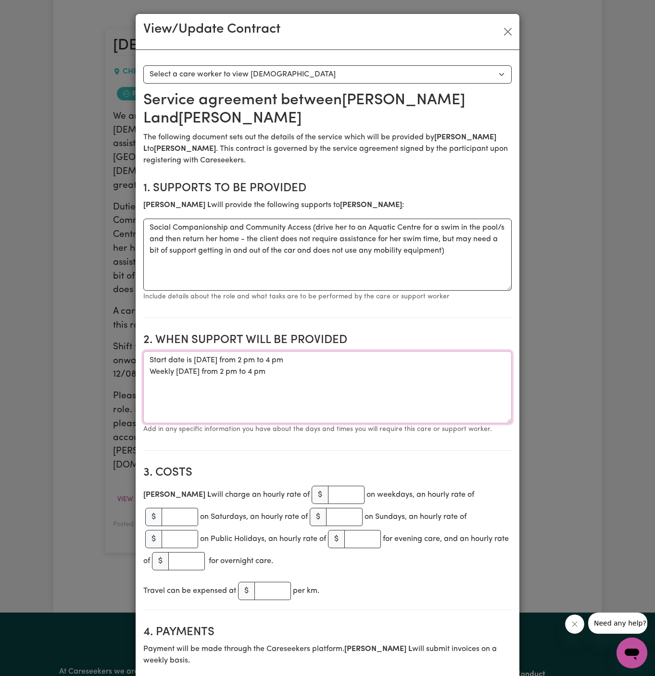
click at [305, 369] on textarea "Start date is [DATE] from 2 pm to 4 pm Weekly [DATE] from 2 pm to 4 pm" at bounding box center [327, 387] width 368 height 72
drag, startPoint x: 305, startPoint y: 369, endPoint x: 150, endPoint y: 358, distance: 155.1
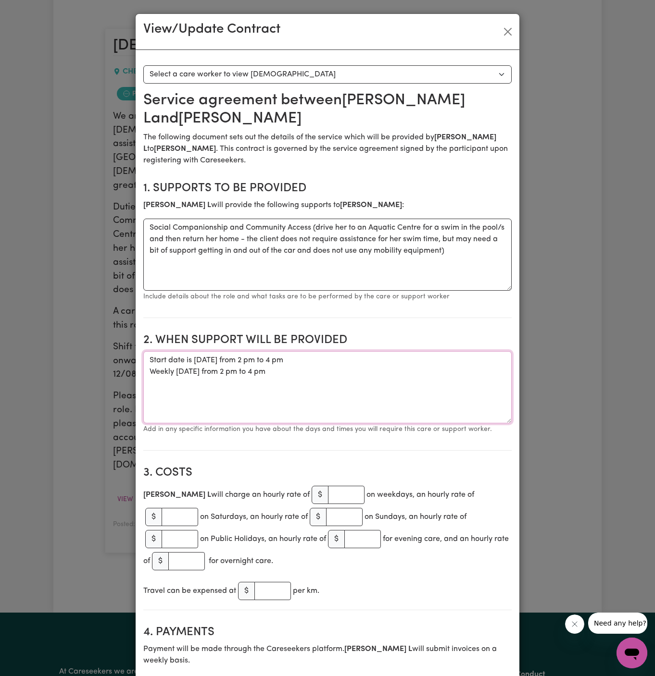
click at [150, 358] on textarea "Start date is [DATE] from 2 pm to 4 pm Weekly [DATE] from 2 pm to 4 pm" at bounding box center [327, 387] width 368 height 72
click at [507, 29] on button "Close" at bounding box center [507, 31] width 15 height 15
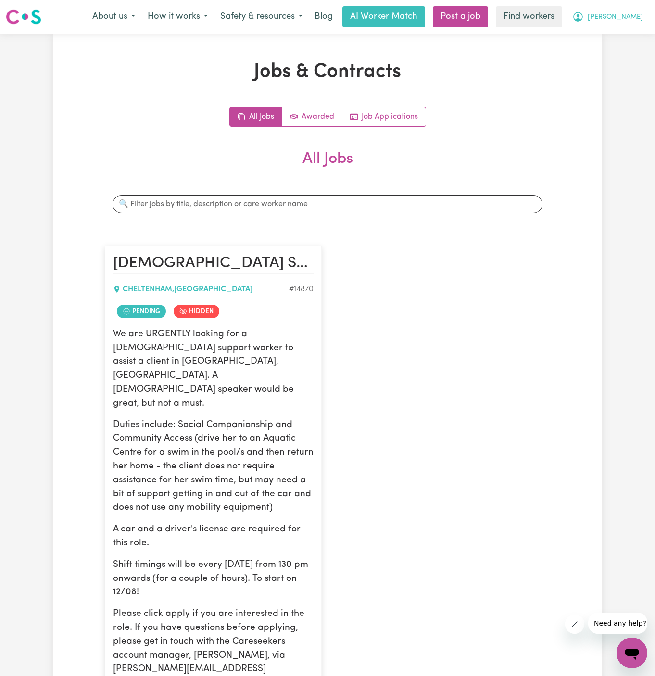
click at [633, 16] on span "[PERSON_NAME]" at bounding box center [614, 17] width 55 height 11
click at [630, 47] on link "Logout" at bounding box center [610, 55] width 76 height 18
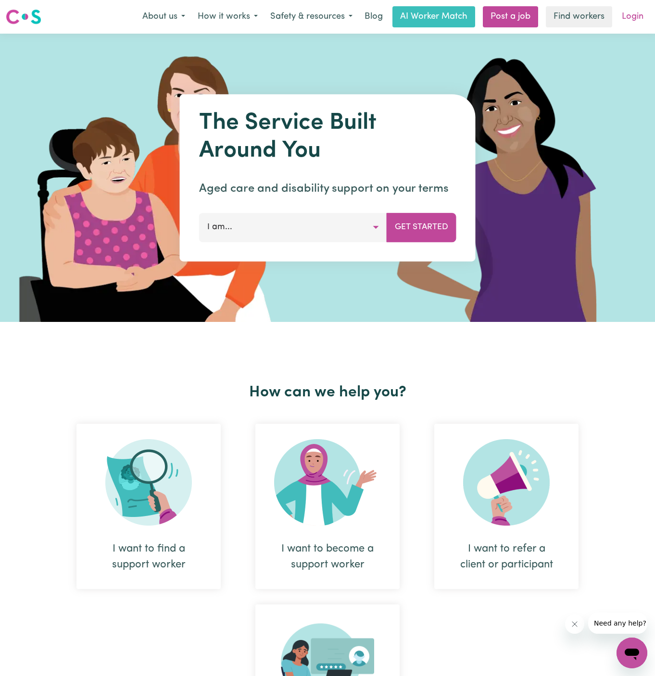
click at [622, 18] on link "Login" at bounding box center [632, 16] width 33 height 21
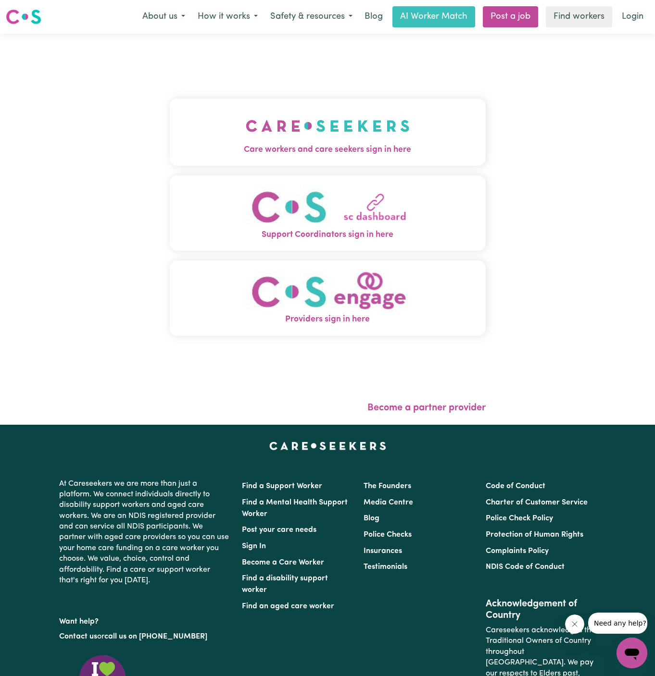
click at [355, 131] on img "Care workers and care seekers sign in here" at bounding box center [328, 126] width 164 height 36
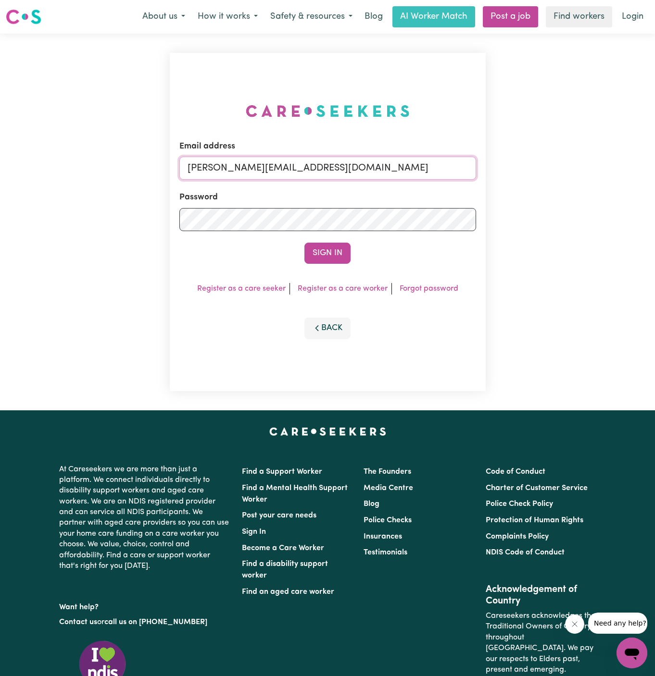
click at [378, 173] on input "[PERSON_NAME][EMAIL_ADDRESS][DOMAIN_NAME]" at bounding box center [327, 168] width 296 height 23
drag, startPoint x: 235, startPoint y: 163, endPoint x: 493, endPoint y: 175, distance: 257.8
click at [493, 175] on div "Email address [EMAIL_ADDRESS][DOMAIN_NAME] Password Sign In Register as a care …" at bounding box center [327, 222] width 655 height 377
click at [237, 169] on input "superuser~ [EMAIL_ADDRESS][DOMAIN_NAME]" at bounding box center [327, 168] width 296 height 23
type input "superuser~[EMAIL_ADDRESS][DOMAIN_NAME]"
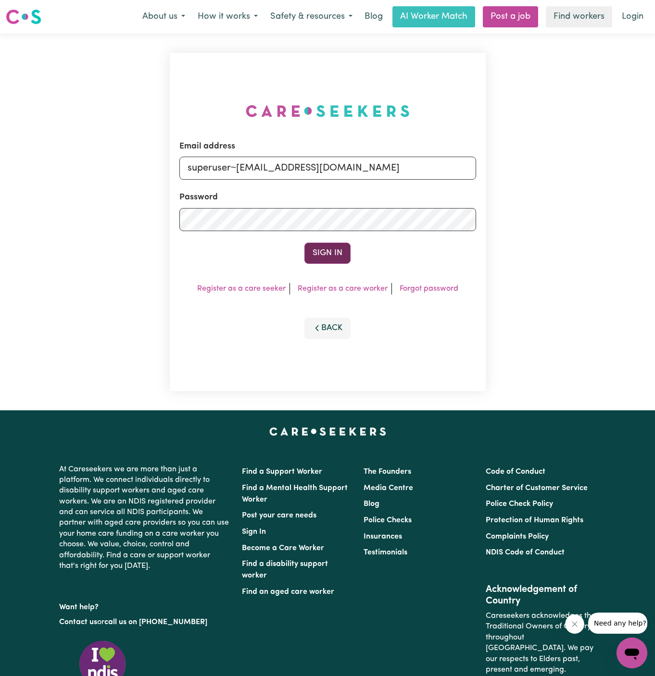
click at [334, 261] on button "Sign In" at bounding box center [327, 253] width 46 height 21
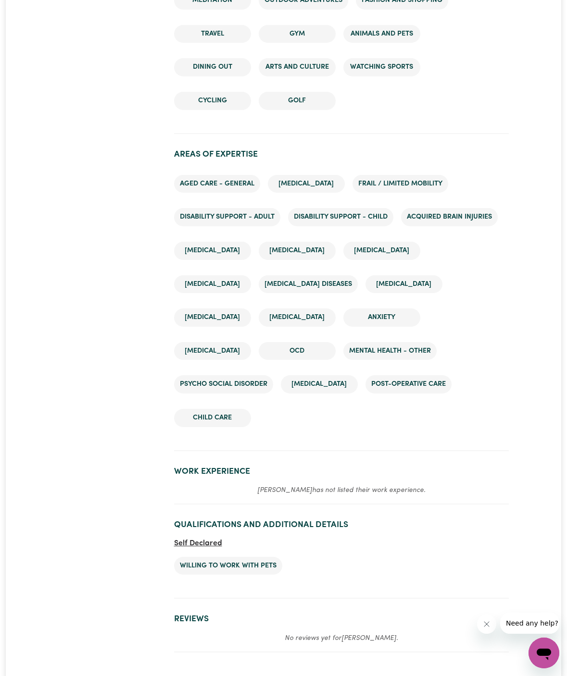
scroll to position [1297, 0]
